Goal: Task Accomplishment & Management: Manage account settings

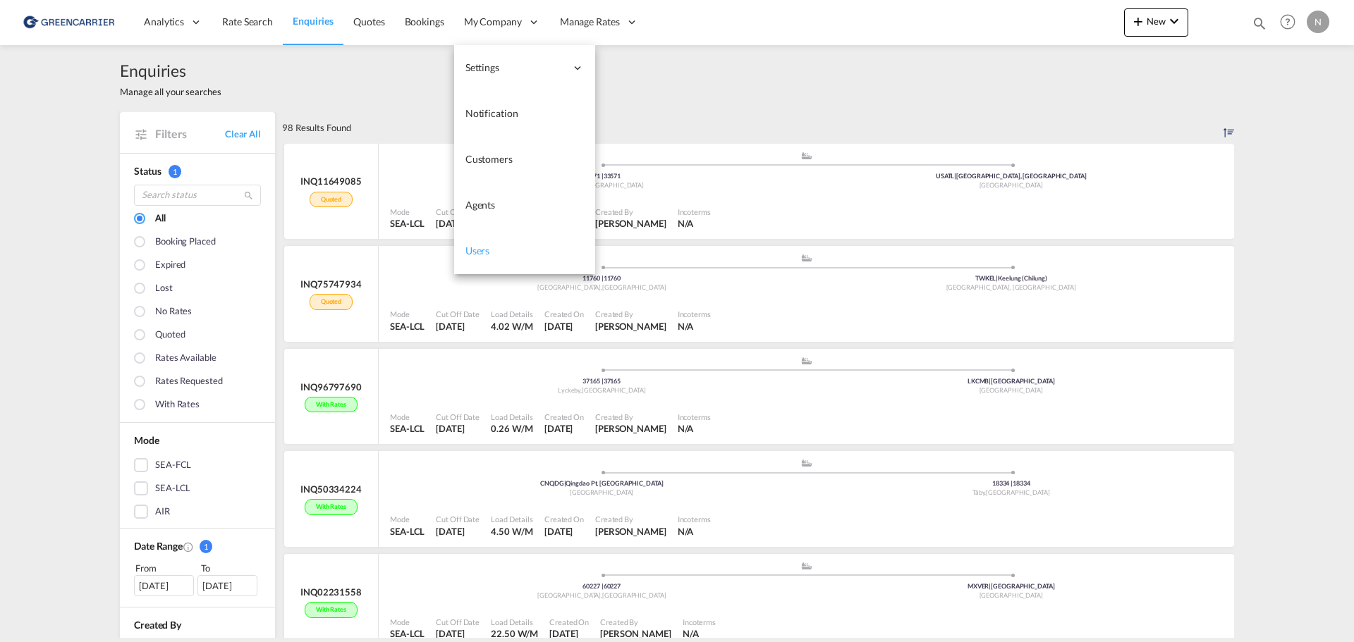
click at [482, 252] on span "Users" at bounding box center [477, 251] width 25 height 12
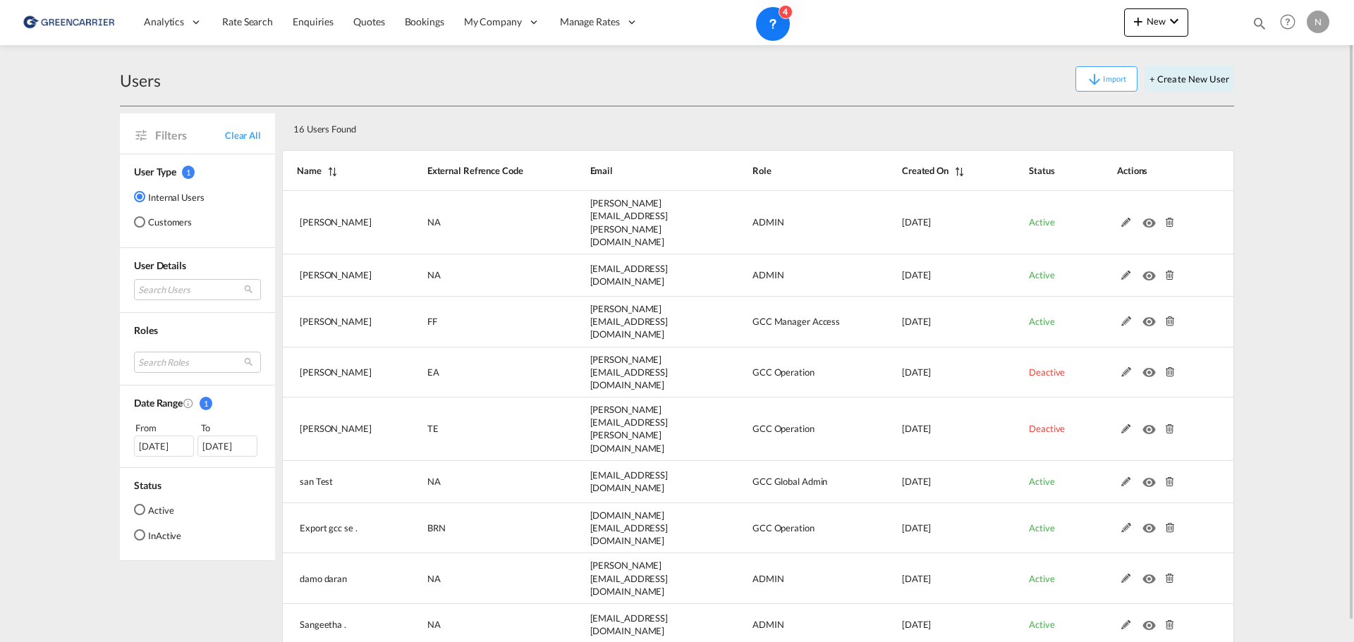
click at [159, 224] on md-radio-button "Customers" at bounding box center [169, 222] width 71 height 14
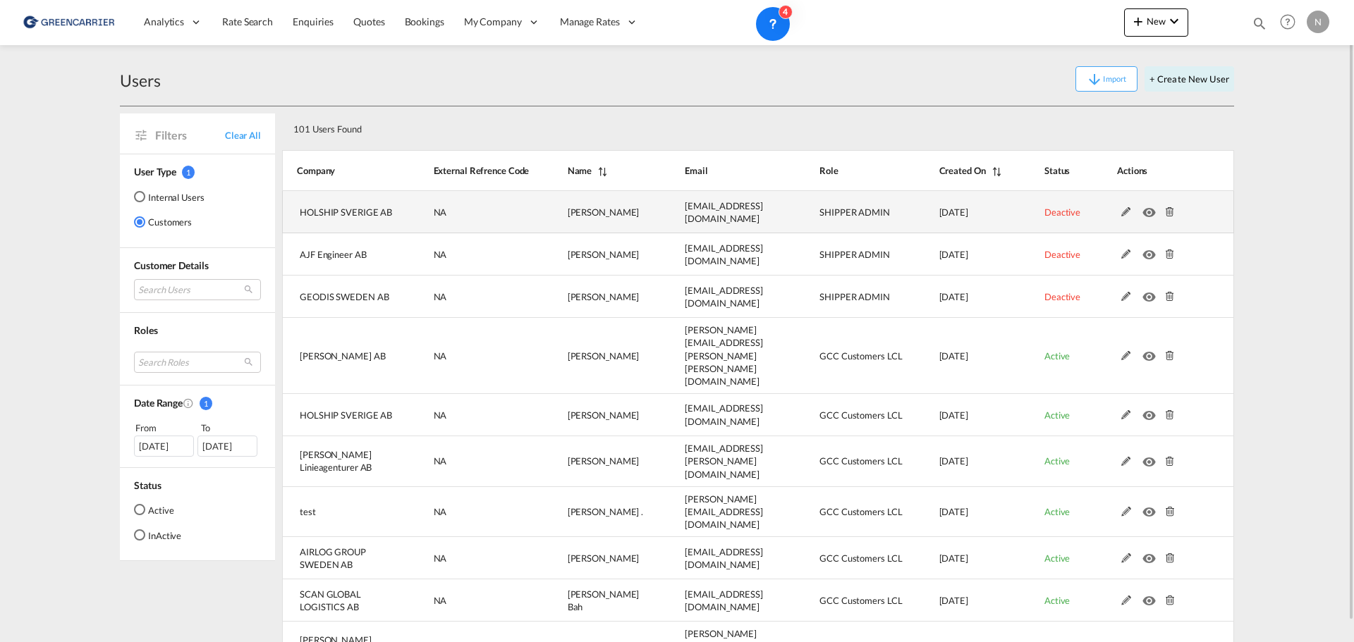
click at [1125, 209] on md-icon at bounding box center [1126, 212] width 18 height 10
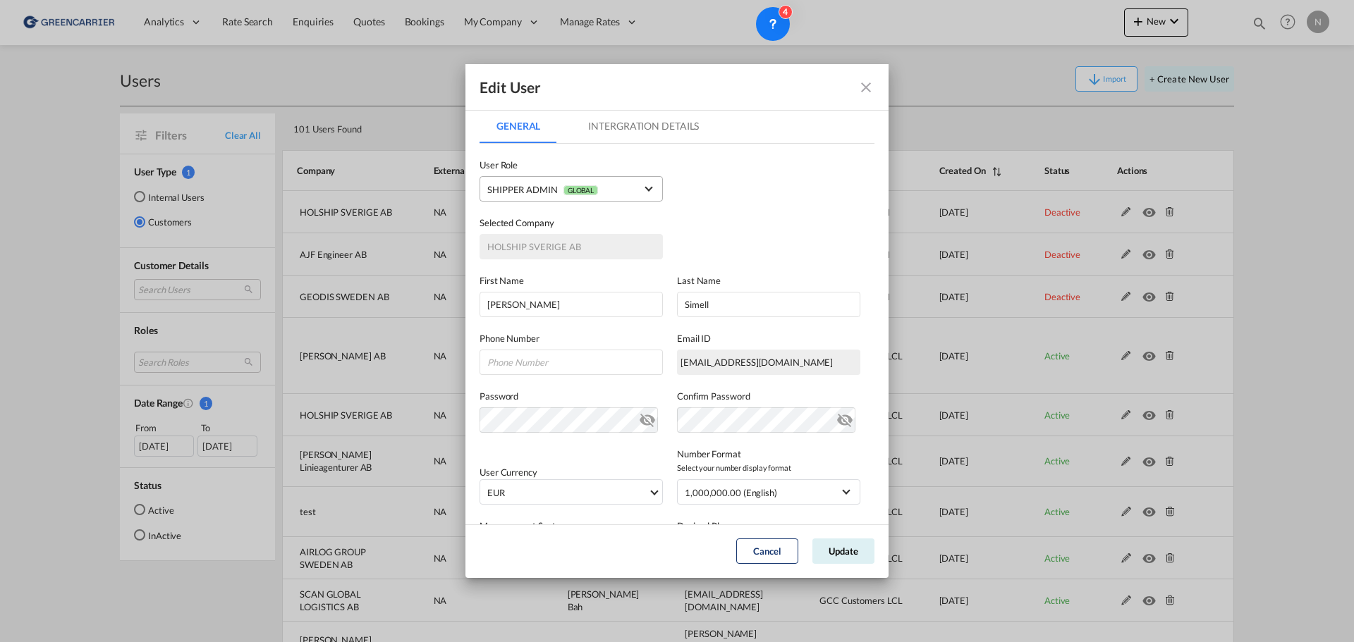
click at [637, 191] on md-select-value "SHIPPER ADMIN GLOBAL" at bounding box center [571, 189] width 168 height 18
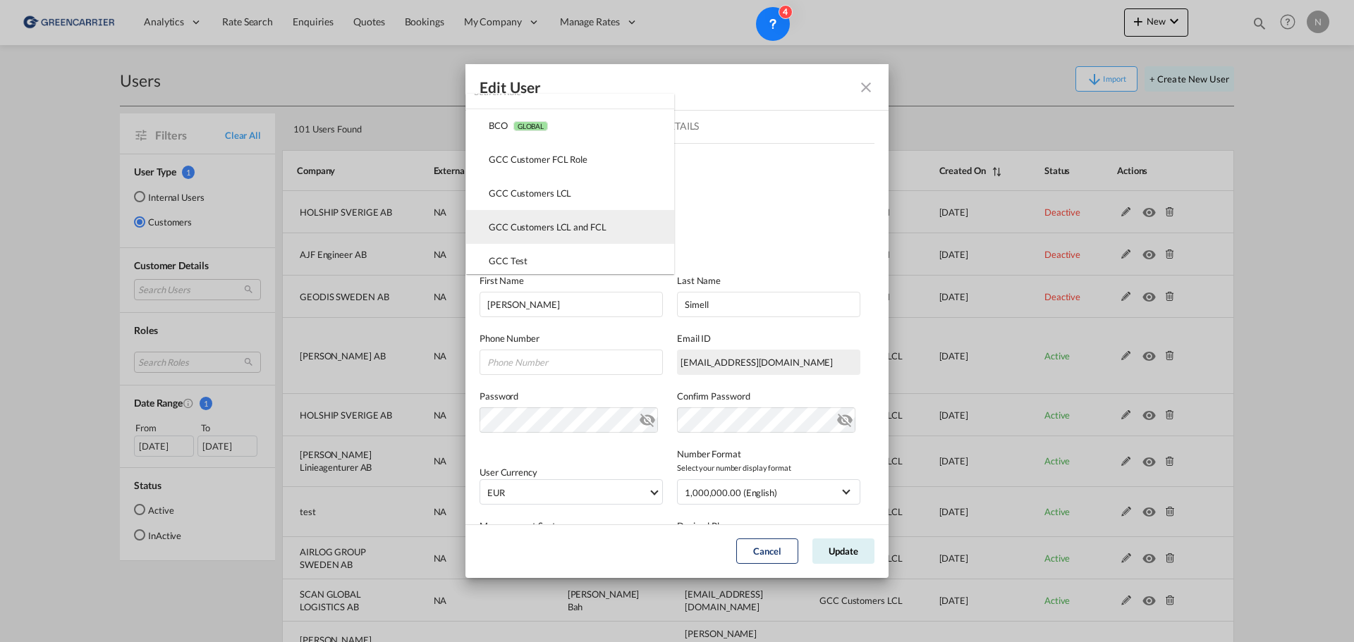
scroll to position [17, 0]
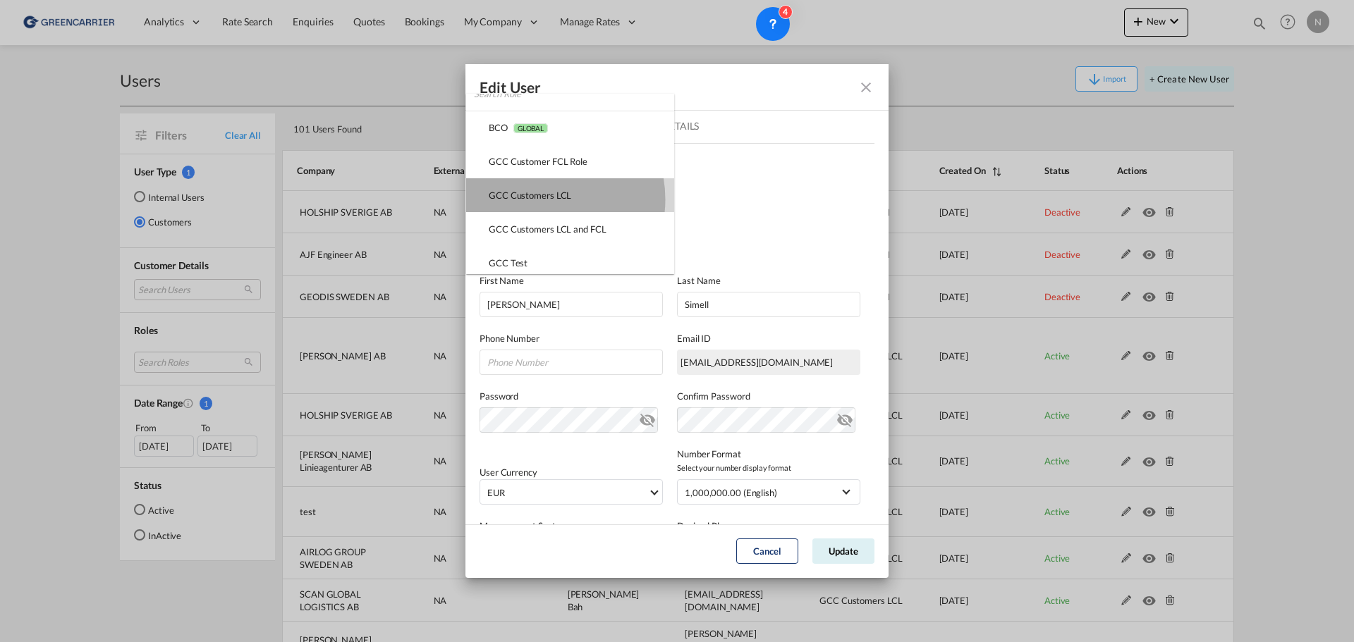
click at [539, 200] on div "GCC Customers LCL USER_DEFINED" at bounding box center [530, 195] width 82 height 13
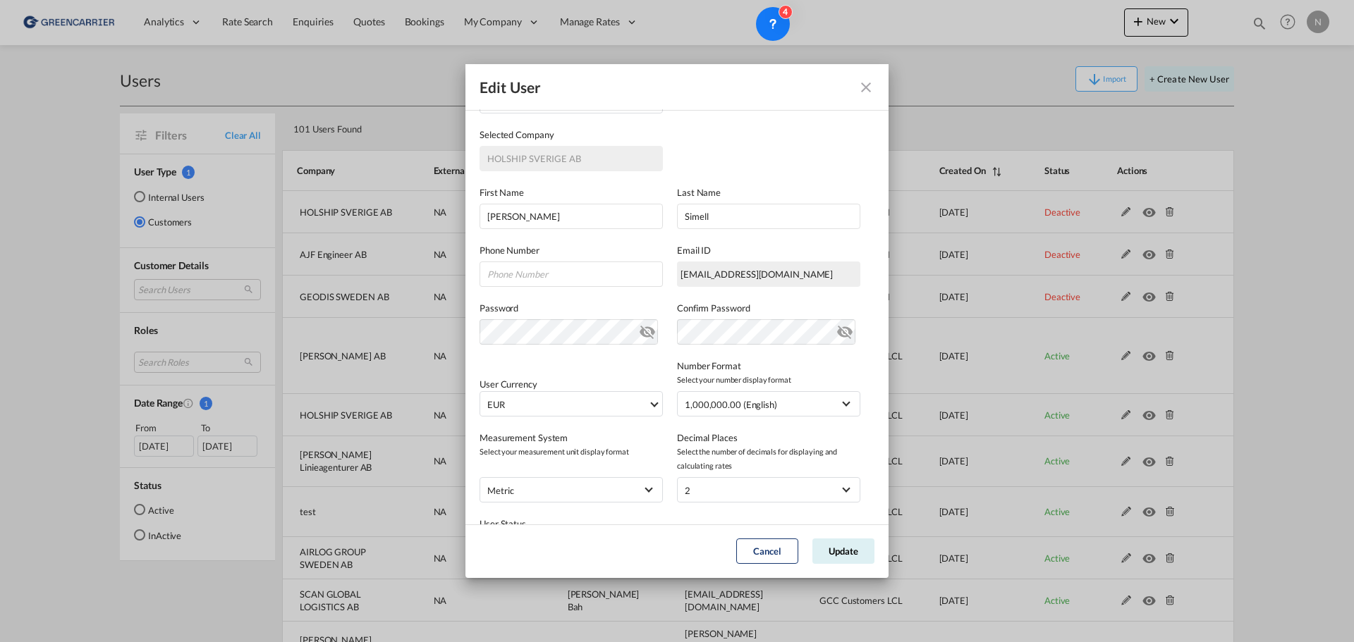
scroll to position [162, 0]
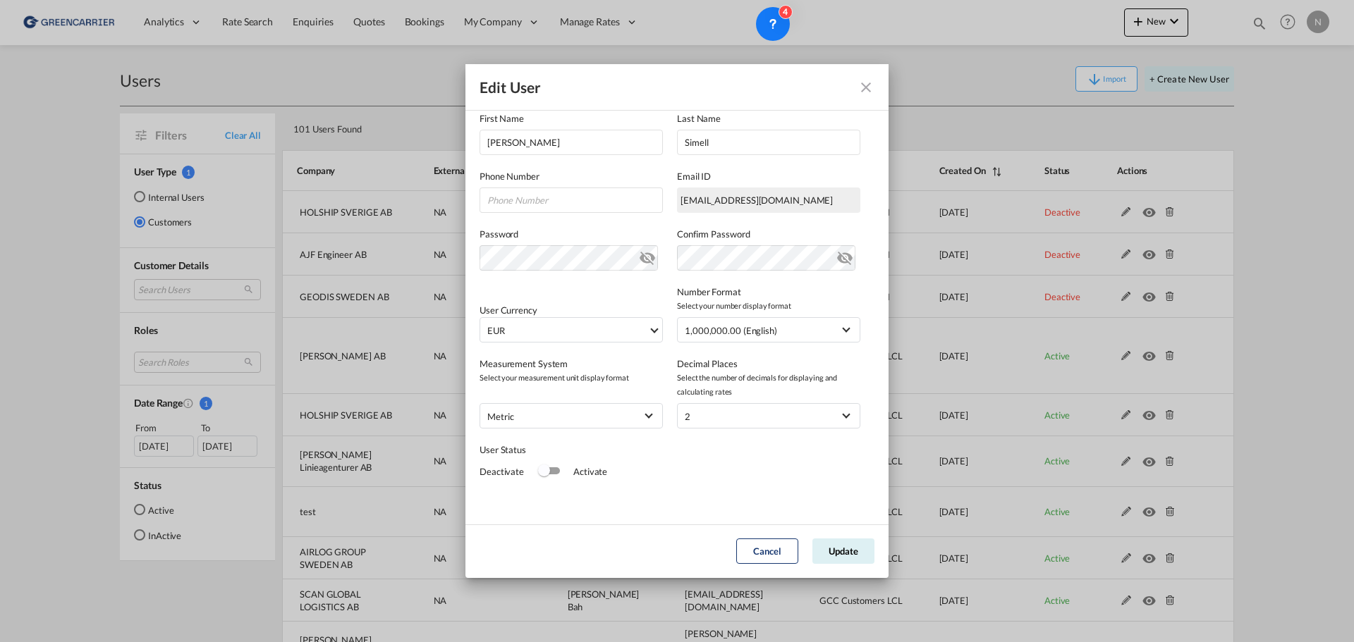
click at [556, 470] on div "Switch 1" at bounding box center [549, 470] width 21 height 7
click at [847, 549] on button "Update" at bounding box center [843, 551] width 62 height 25
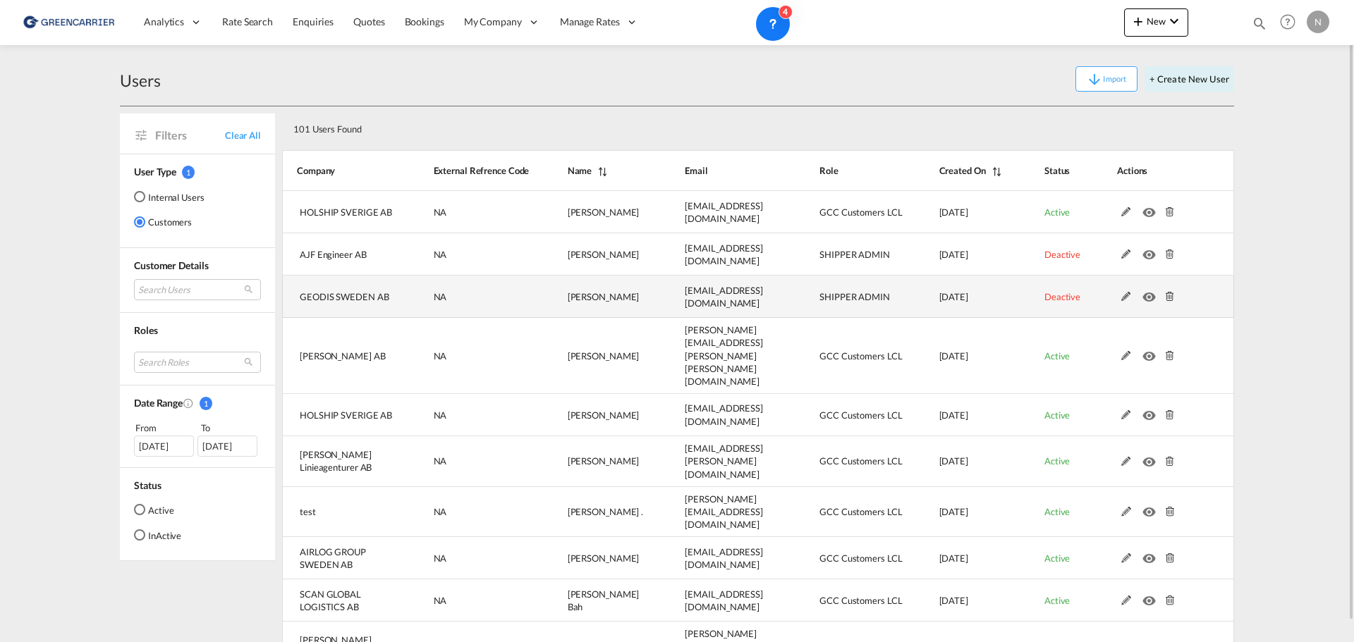
click at [1123, 298] on md-icon at bounding box center [1126, 297] width 18 height 10
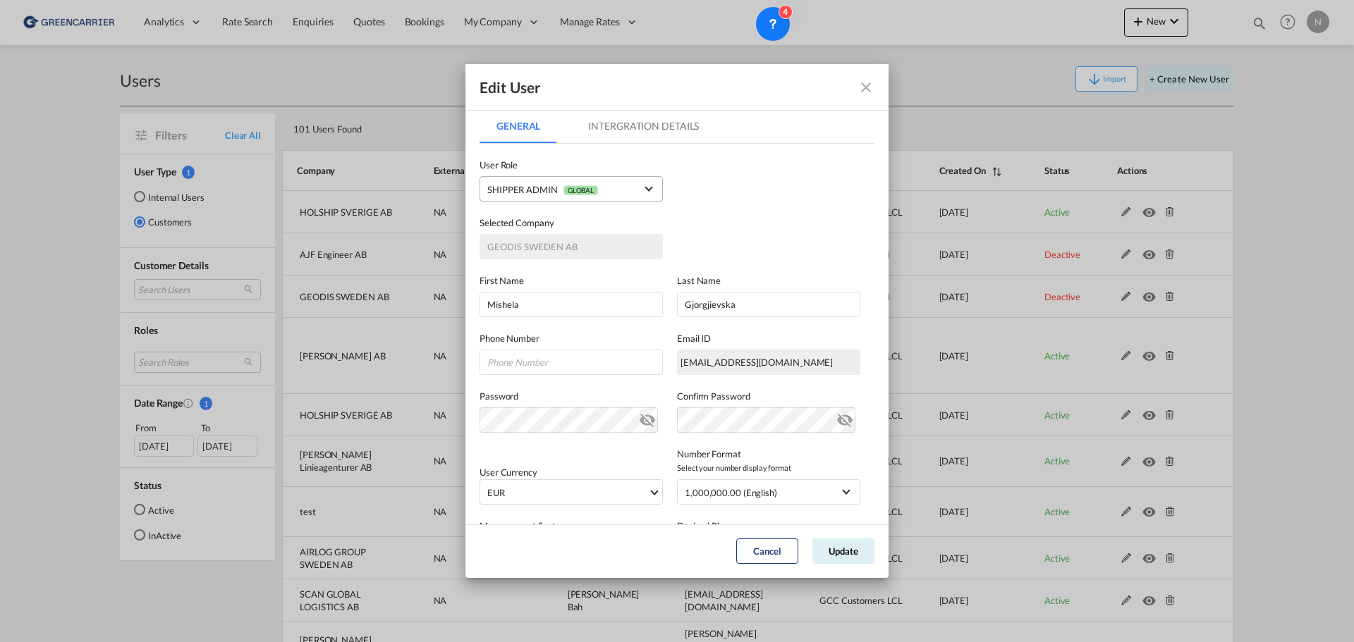
click at [635, 180] on md-select-value "SHIPPER ADMIN GLOBAL" at bounding box center [571, 189] width 168 height 18
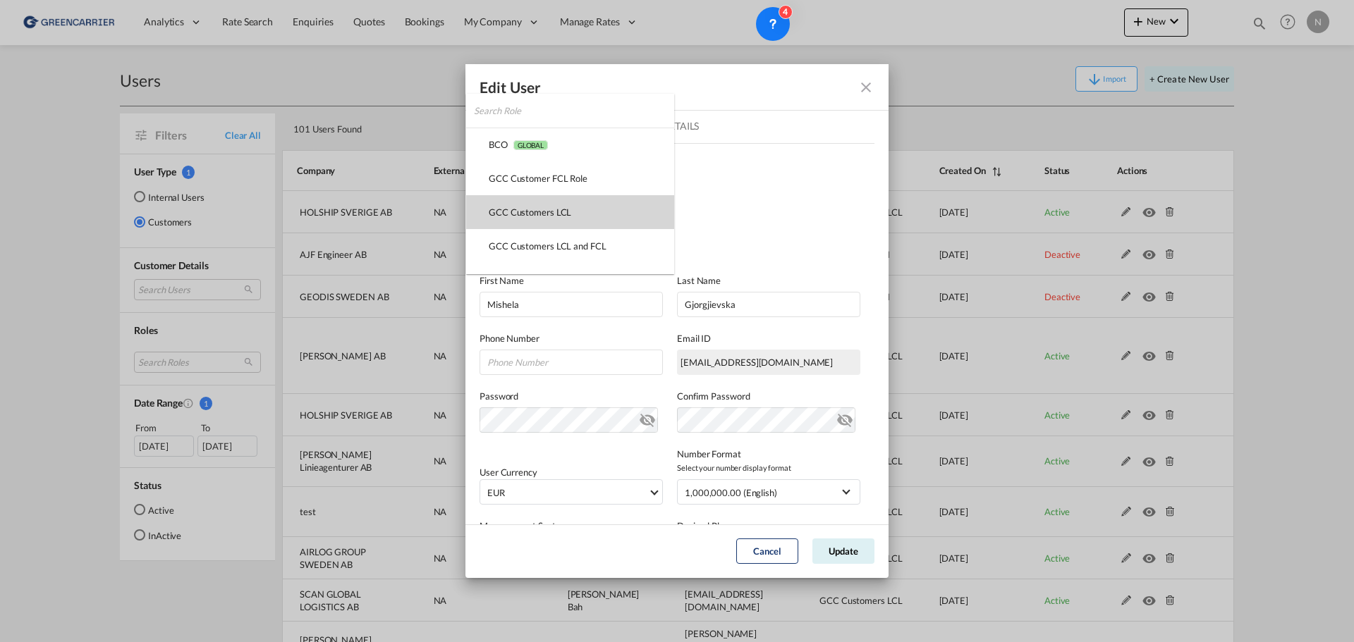
click at [546, 207] on div "GCC Customers LCL USER_DEFINED" at bounding box center [530, 212] width 82 height 13
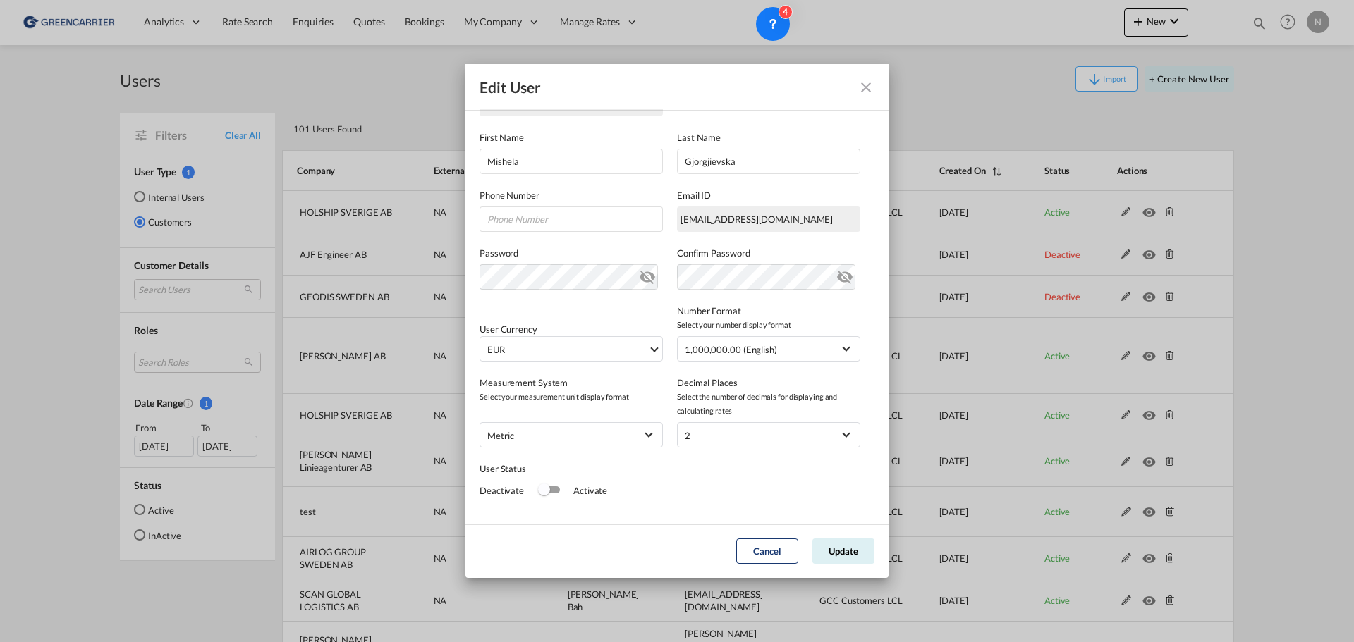
scroll to position [159, 0]
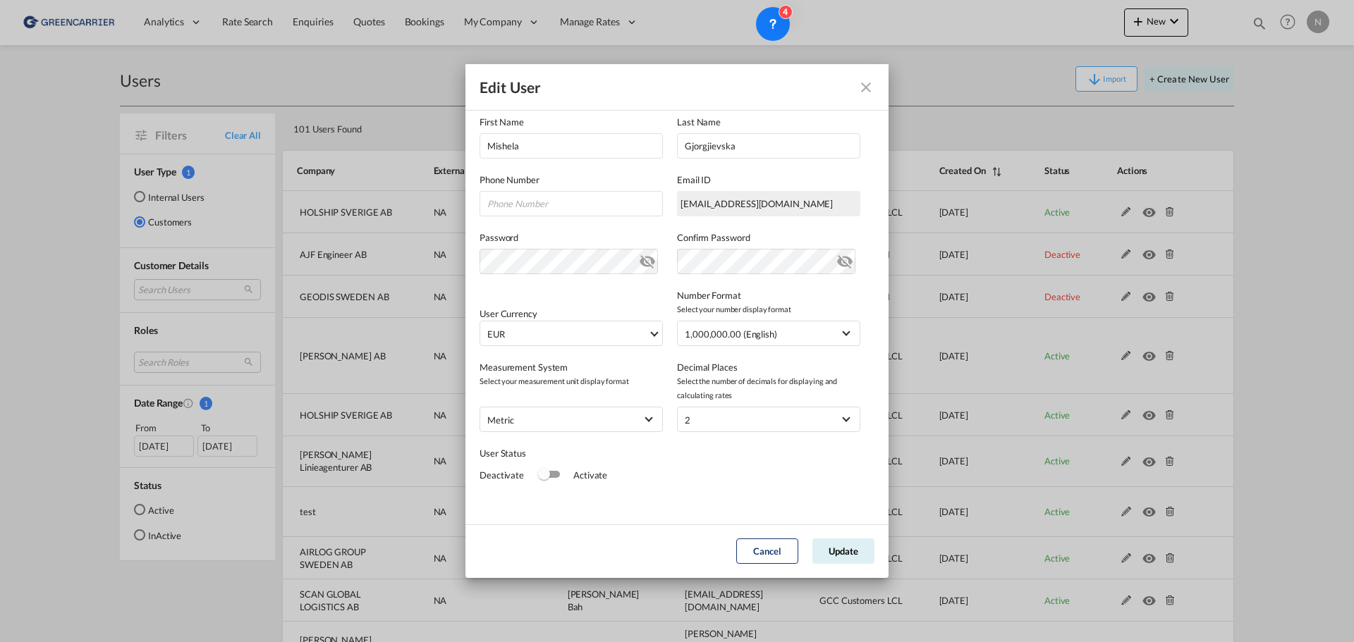
click at [550, 474] on div "Switch 1" at bounding box center [549, 474] width 21 height 7
click at [844, 549] on button "Update" at bounding box center [843, 551] width 62 height 25
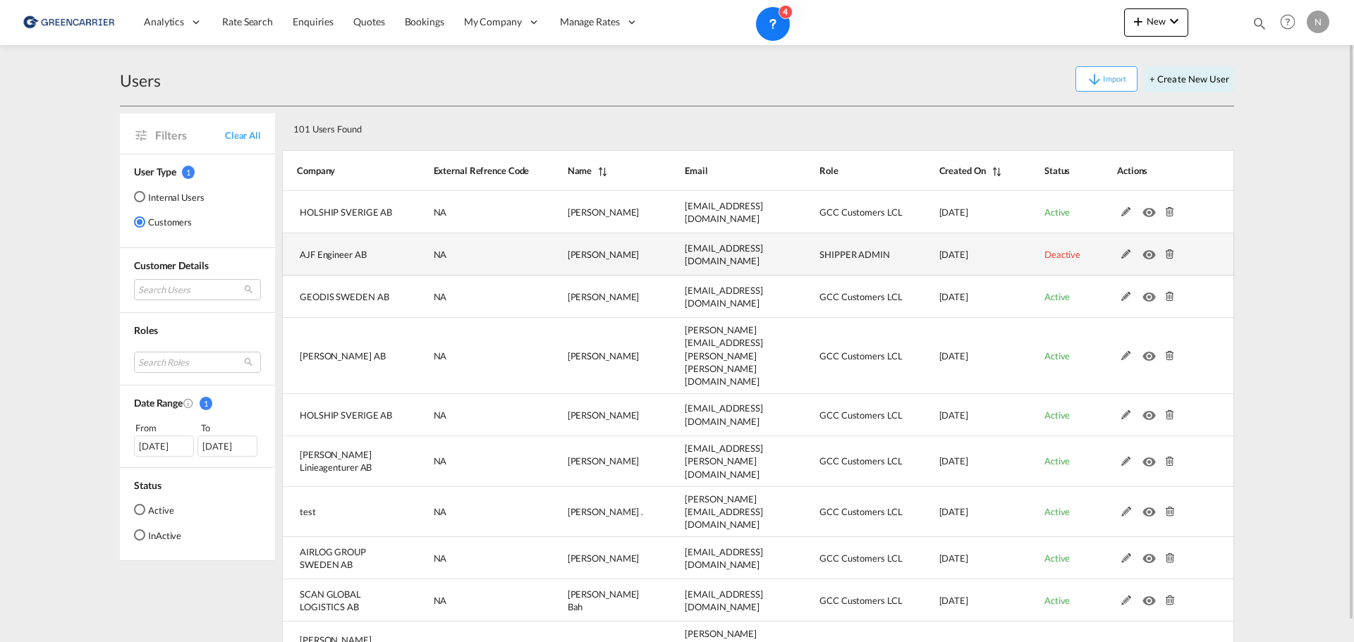
click at [1120, 255] on md-icon at bounding box center [1126, 255] width 18 height 10
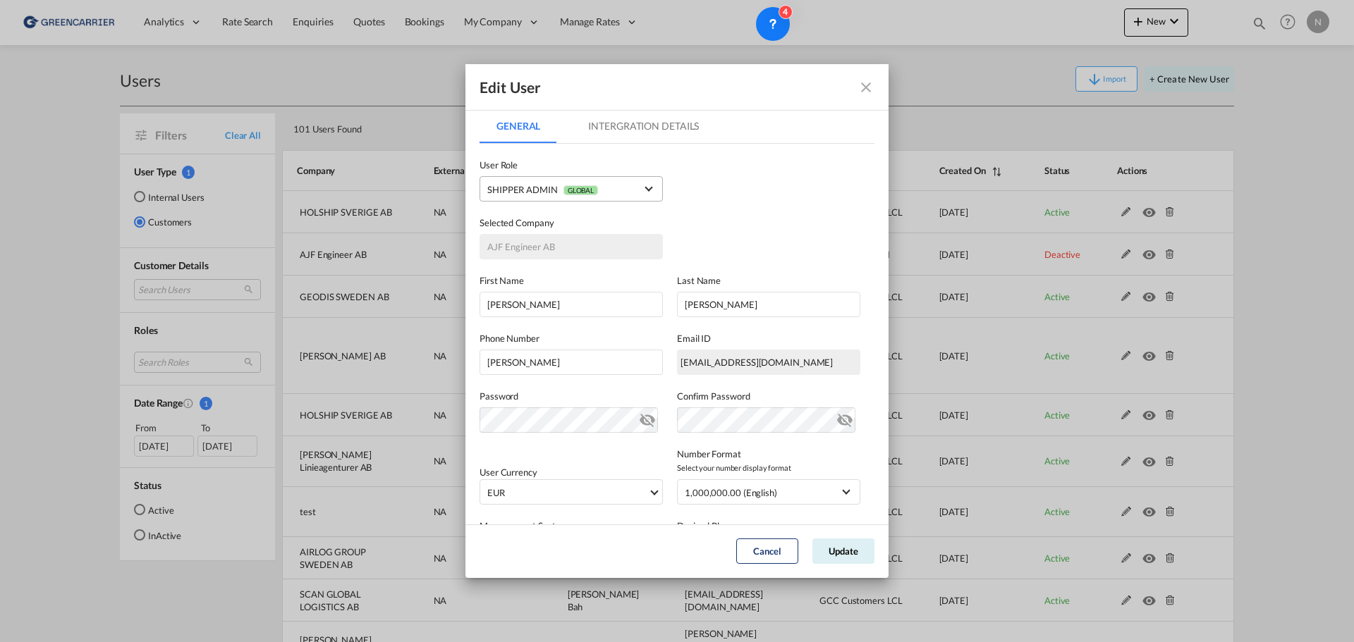
click at [628, 186] on span "SHIPPER ADMIN GLOBAL" at bounding box center [561, 190] width 148 height 15
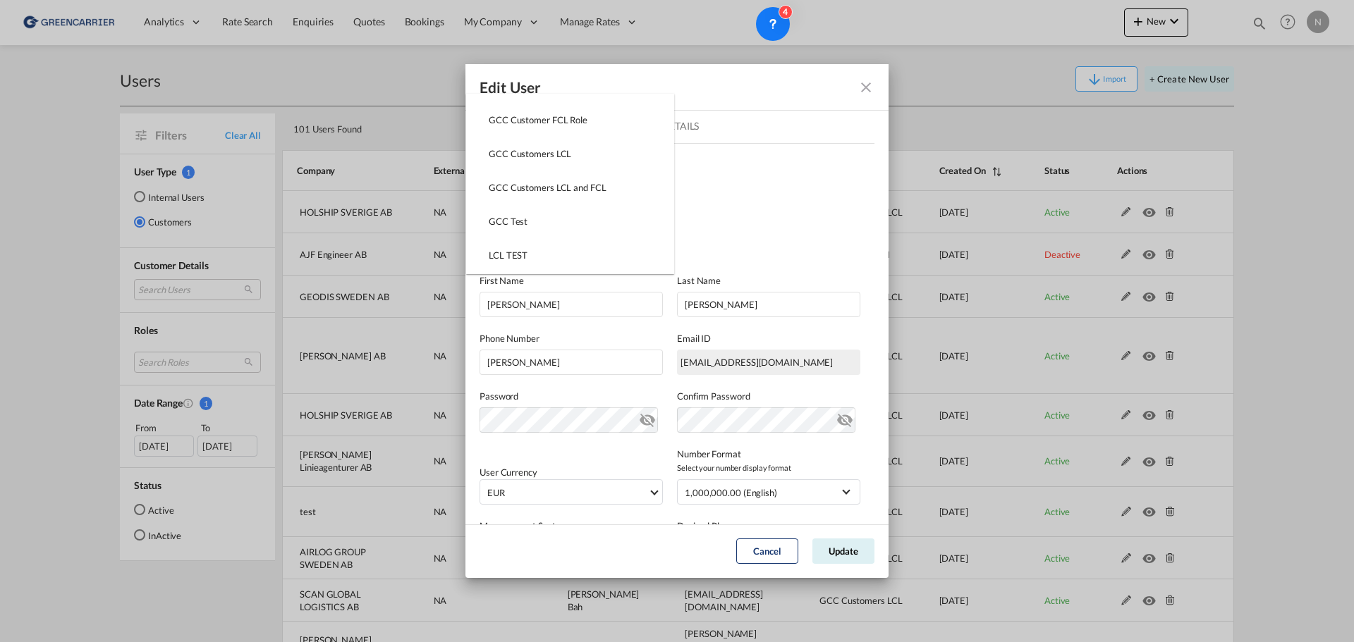
scroll to position [35, 0]
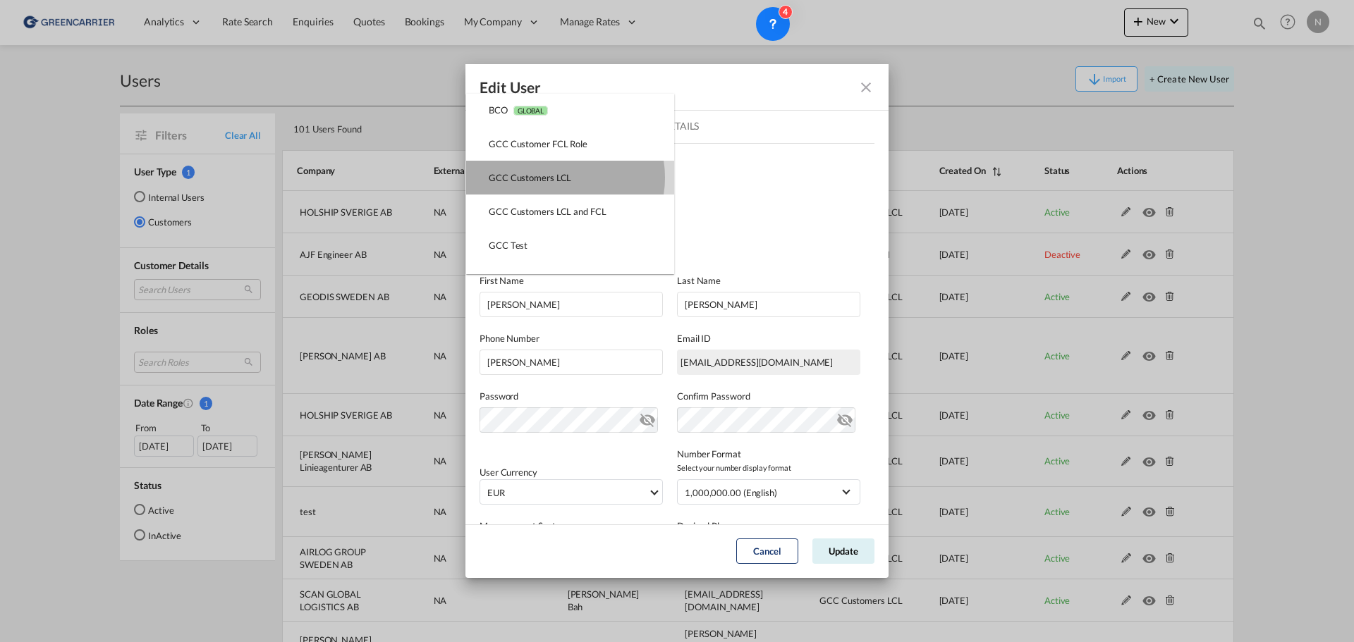
click at [561, 178] on div "GCC Customers LCL USER_DEFINED" at bounding box center [530, 177] width 82 height 13
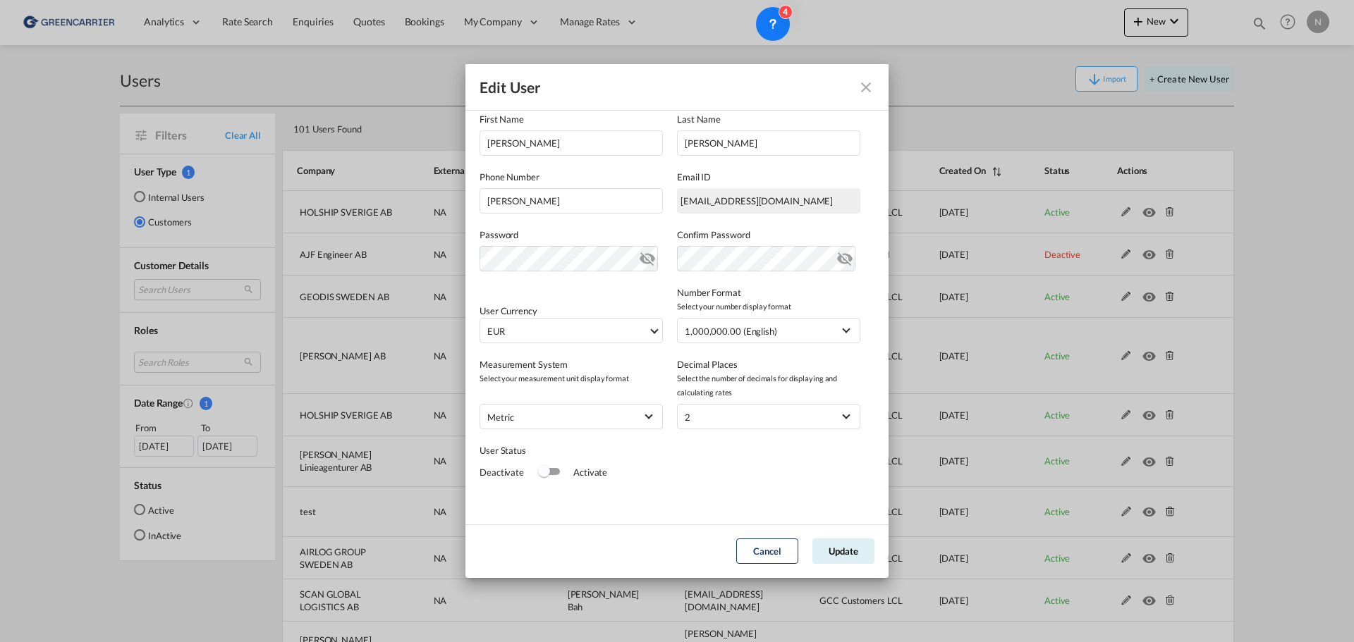
scroll to position [162, 0]
click at [549, 471] on div "Switch 1" at bounding box center [544, 471] width 12 height 12
click at [826, 551] on button "Update" at bounding box center [843, 551] width 62 height 25
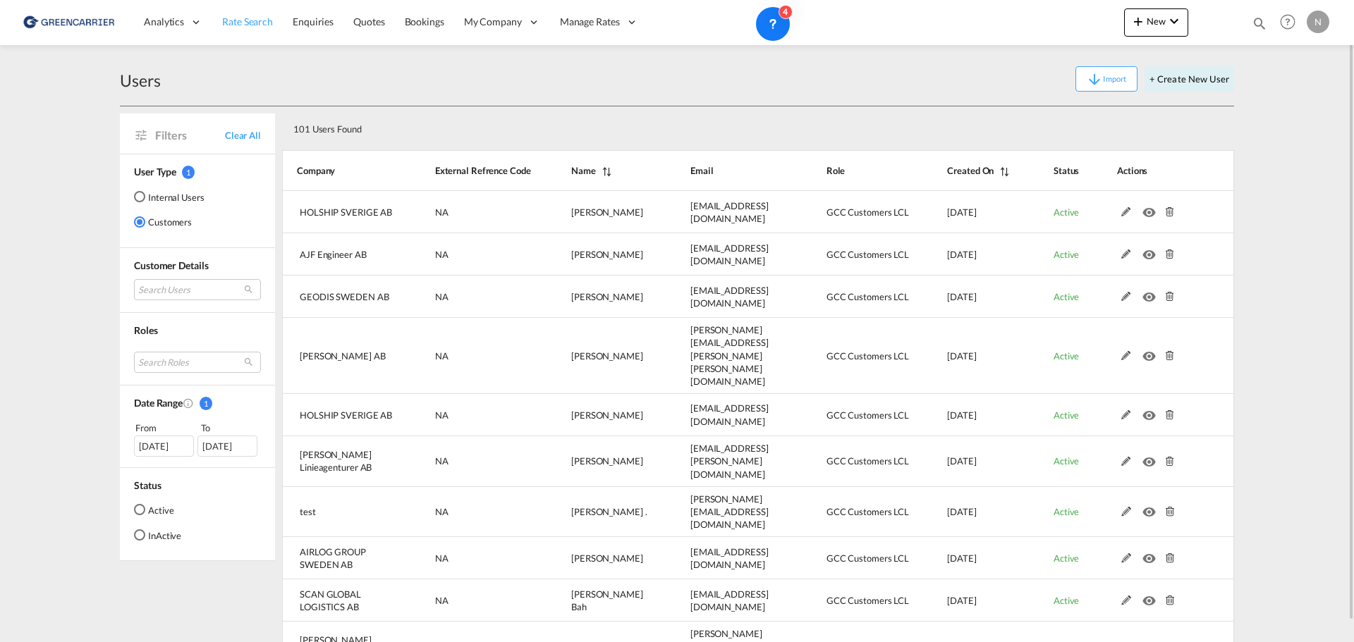
click at [247, 18] on span "Rate Search" at bounding box center [247, 22] width 51 height 12
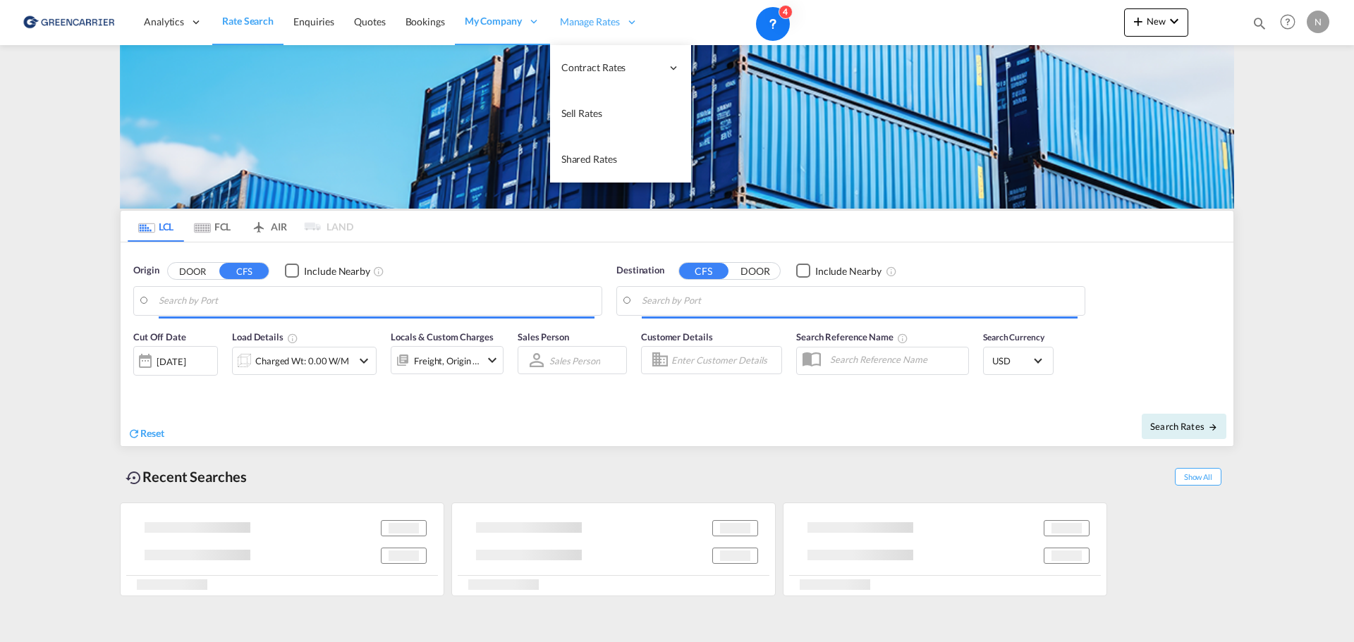
type input "SE-33571, Hestra, [GEOGRAPHIC_DATA]"
type input "[GEOGRAPHIC_DATA], [GEOGRAPHIC_DATA], [GEOGRAPHIC_DATA]"
